Goal: Transaction & Acquisition: Purchase product/service

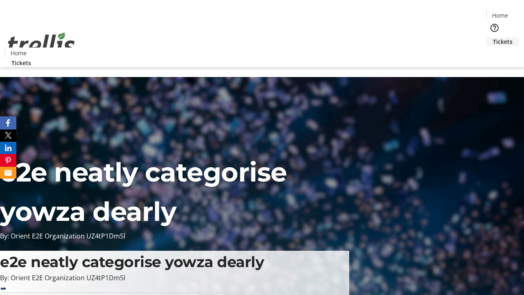
click at [493, 37] on span "Tickets" at bounding box center [503, 41] width 20 height 9
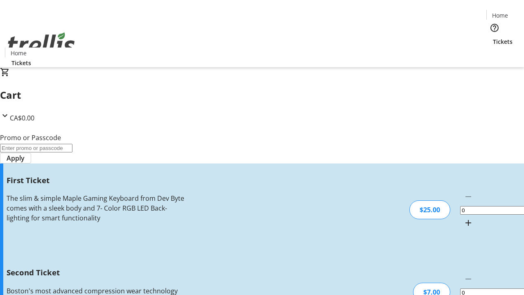
click at [464, 218] on mat-icon "Increment by one" at bounding box center [469, 223] width 10 height 10
type input "1"
type input "2"
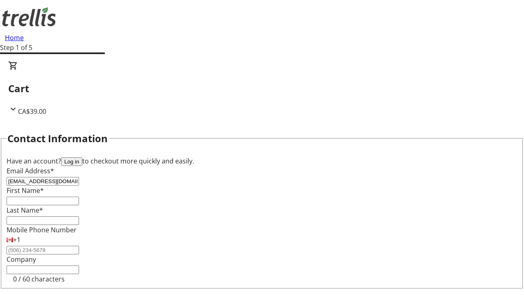
type input "[EMAIL_ADDRESS][DOMAIN_NAME]"
type input "Rachael"
type input "[PERSON_NAME]"
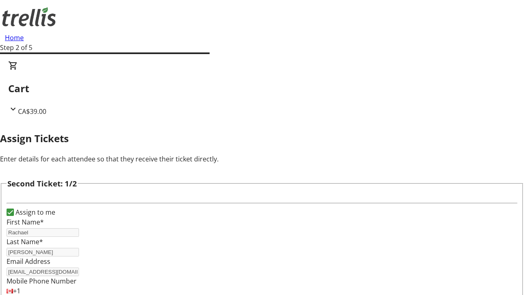
type input "[PERSON_NAME]"
type input "[PERSON_NAME][EMAIL_ADDRESS][DOMAIN_NAME]"
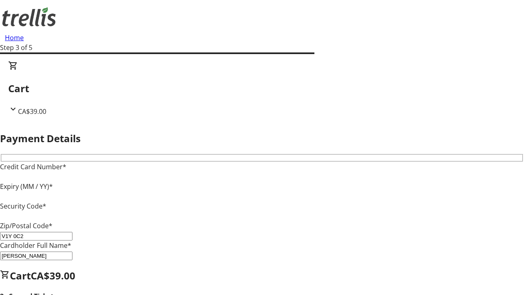
type input "V1Y 0C2"
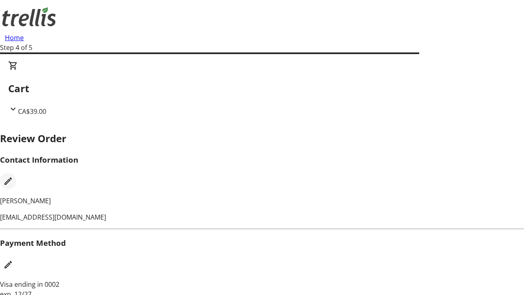
click at [13, 176] on mat-icon "Edit Contact Information" at bounding box center [8, 181] width 10 height 10
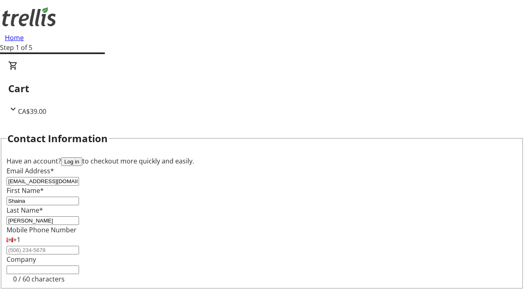
type input "[PERSON_NAME]"
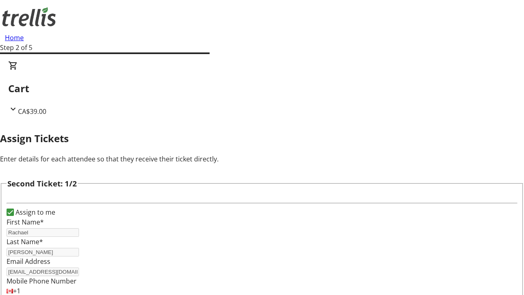
type input "New"
type input "Name"
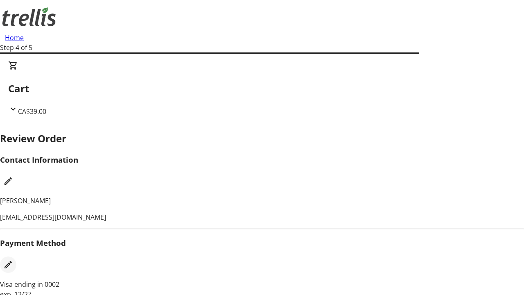
click at [13, 260] on mat-icon "Edit Payment Method" at bounding box center [8, 265] width 10 height 10
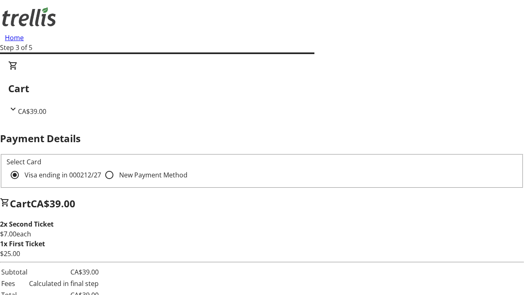
click at [101, 167] on input "New Payment Method" at bounding box center [109, 175] width 16 height 16
radio input "true"
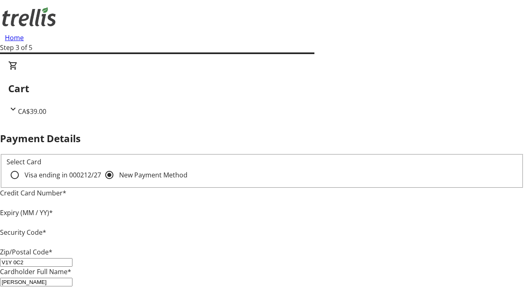
type input "V1Y 0C2"
